Goal: Use online tool/utility

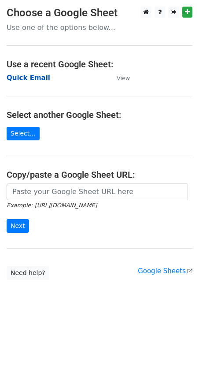
click at [29, 75] on strong "Quick Email" at bounding box center [29, 78] width 44 height 8
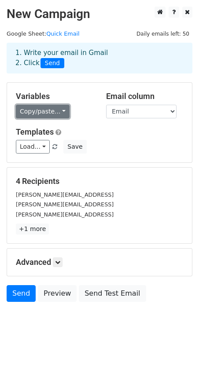
click at [55, 114] on link "Copy/paste..." at bounding box center [43, 112] width 54 height 14
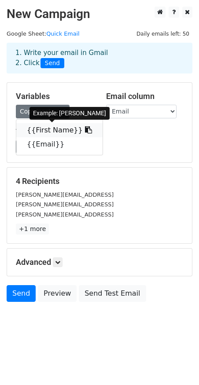
click at [45, 127] on link "{{First Name}}" at bounding box center [59, 130] width 86 height 14
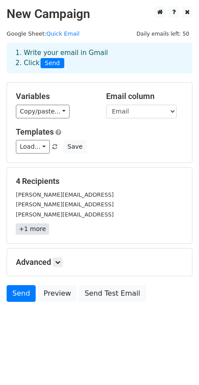
click at [35, 231] on link "+1 more" at bounding box center [32, 229] width 33 height 11
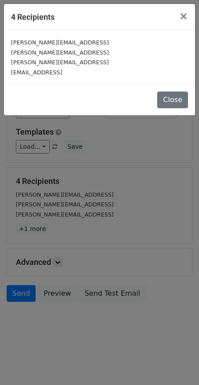
click at [74, 182] on div "4 Recipients × alan@witness.ai brock@witness.ai prabhavi@witness.ai alexwaterma…" at bounding box center [99, 192] width 199 height 385
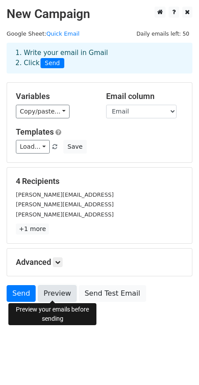
click at [57, 288] on link "Preview" at bounding box center [57, 293] width 39 height 17
